Goal: Find specific page/section: Find specific page/section

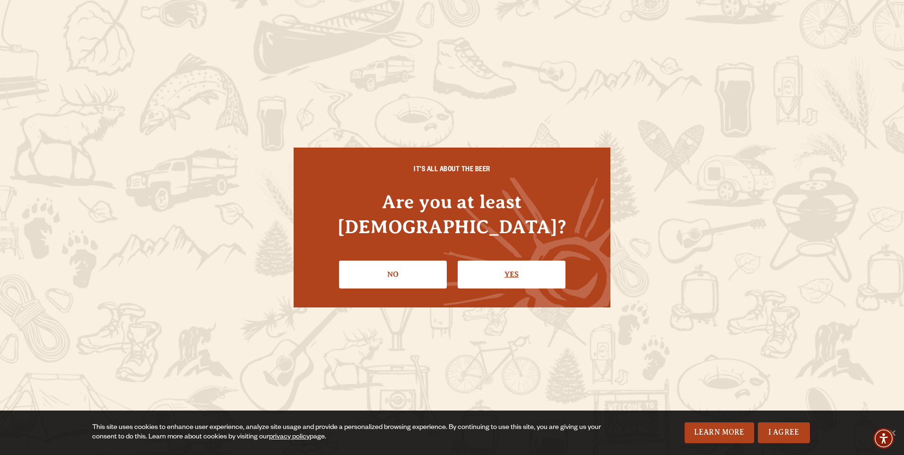
click at [512, 263] on link "Yes" at bounding box center [512, 273] width 108 height 27
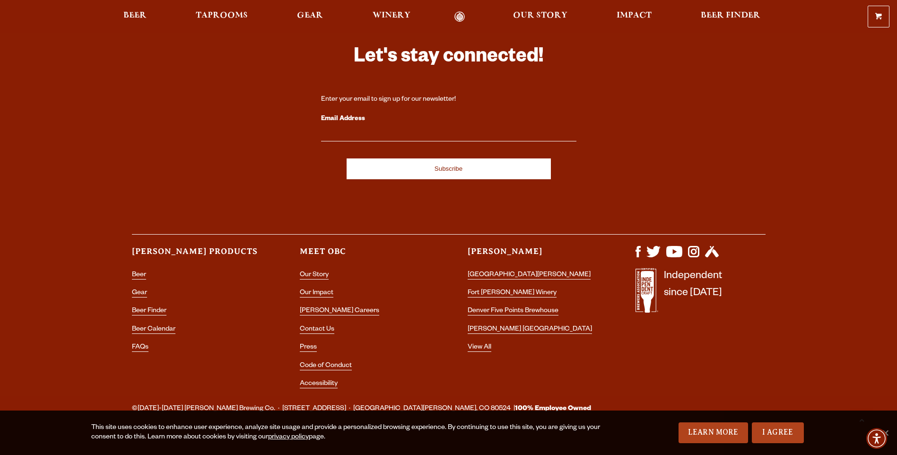
scroll to position [2796, 0]
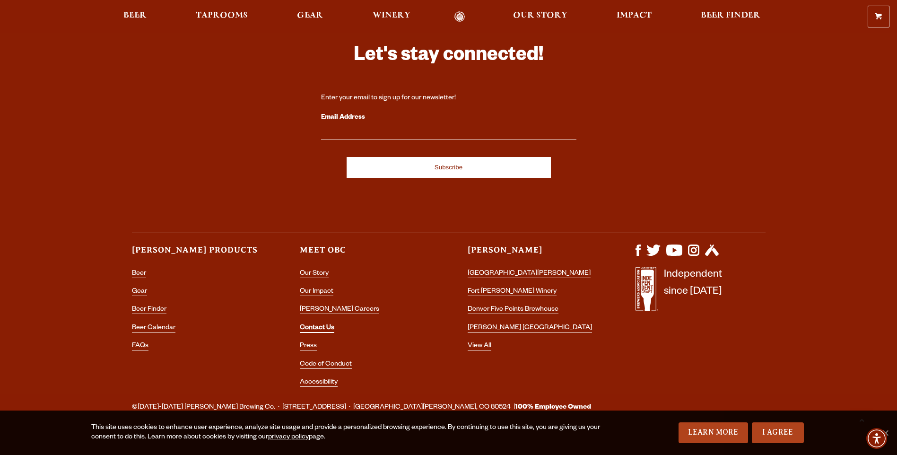
click at [316, 324] on link "Contact Us" at bounding box center [317, 328] width 35 height 9
click at [319, 306] on link "[PERSON_NAME] Careers" at bounding box center [339, 310] width 79 height 9
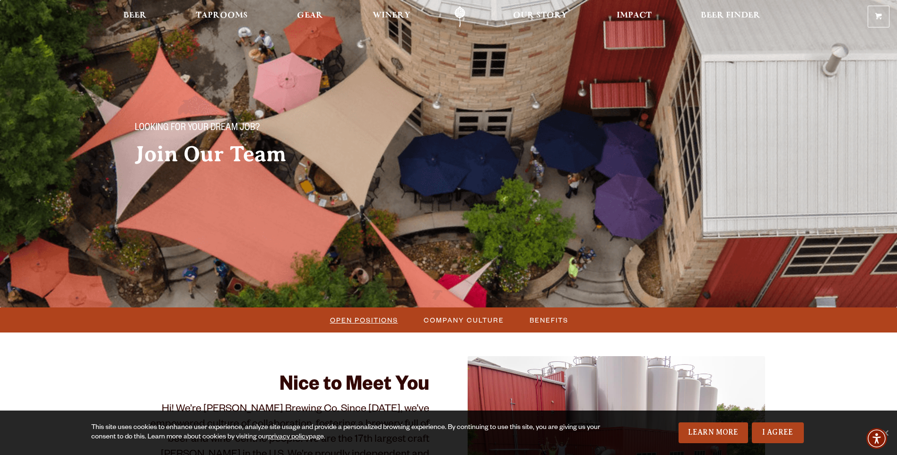
click at [356, 317] on span "Open Positions" at bounding box center [364, 320] width 68 height 14
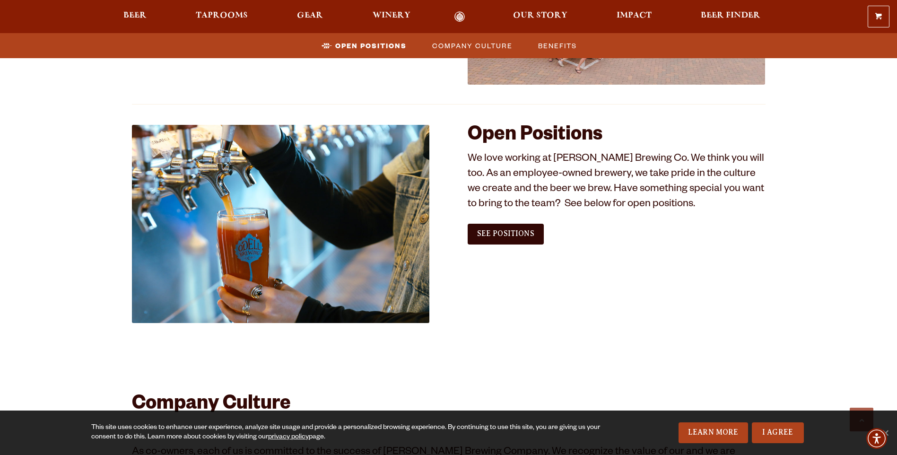
scroll to position [480, 0]
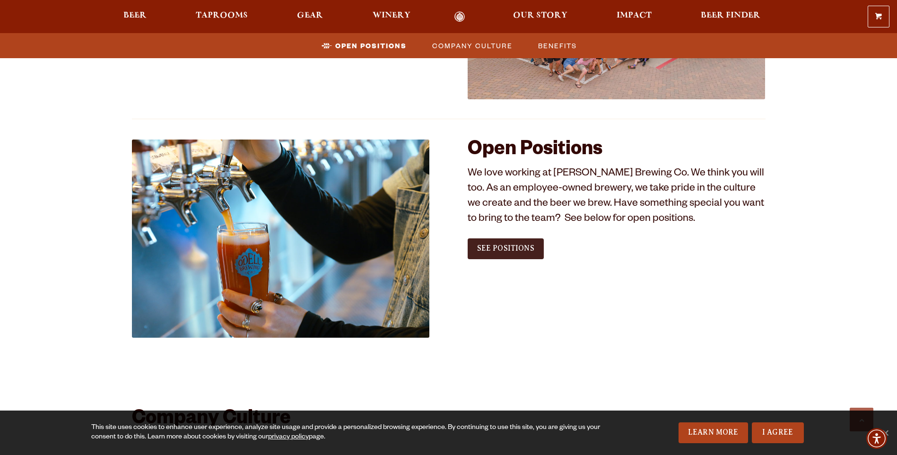
click at [487, 252] on span "See Positions" at bounding box center [505, 248] width 57 height 9
